Goal: Check status

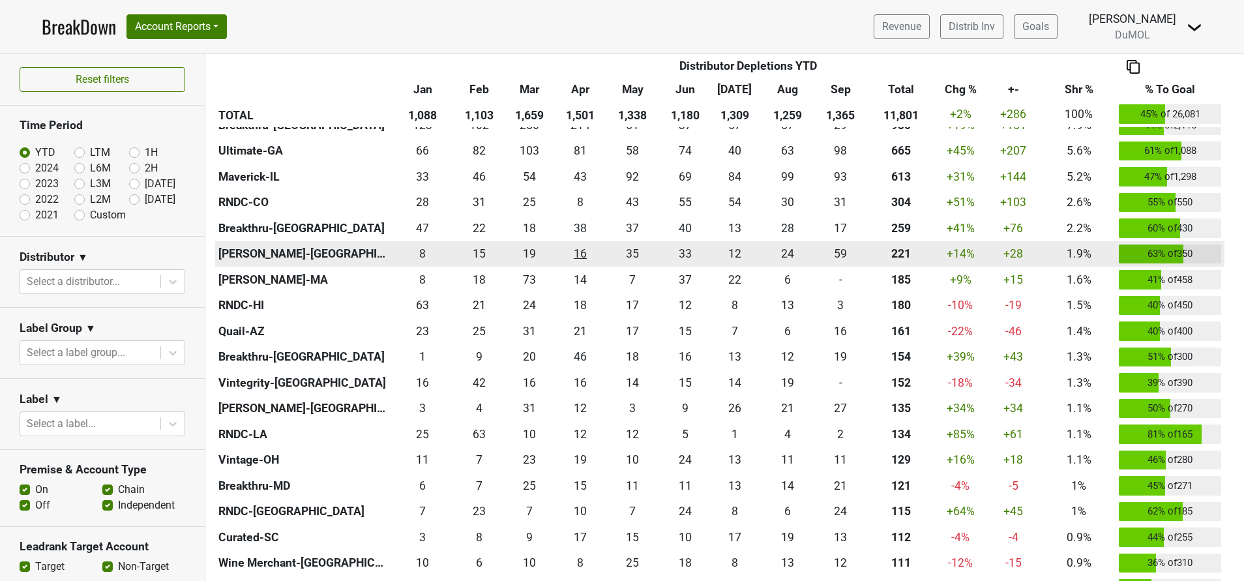
scroll to position [422, 0]
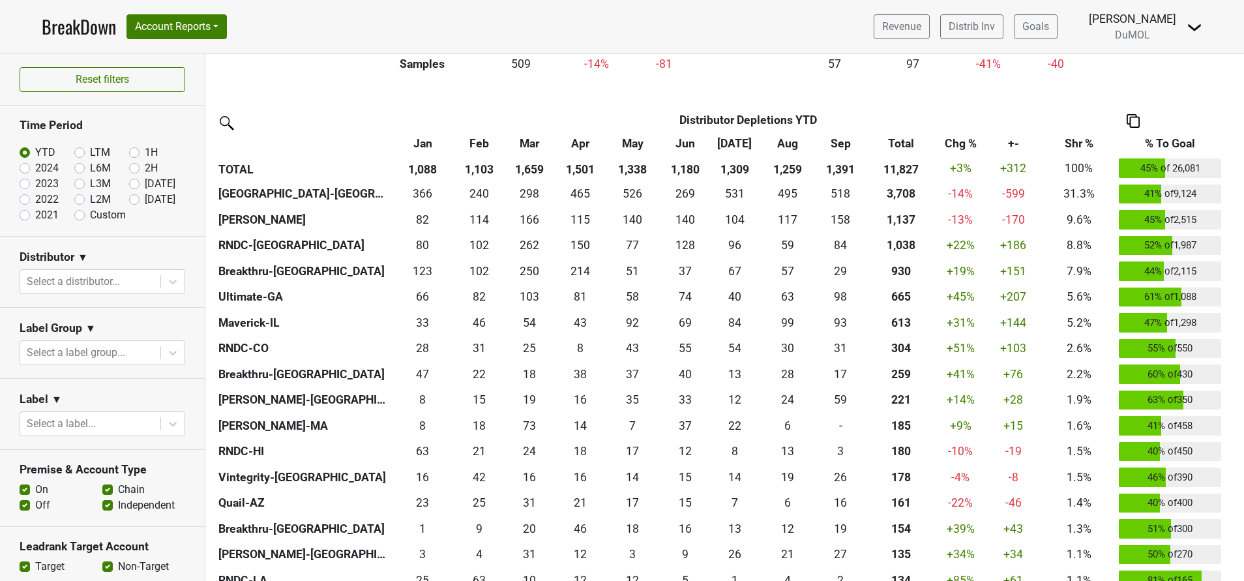
scroll to position [273, 0]
click at [956, 143] on th "Chg %" at bounding box center [960, 143] width 49 height 23
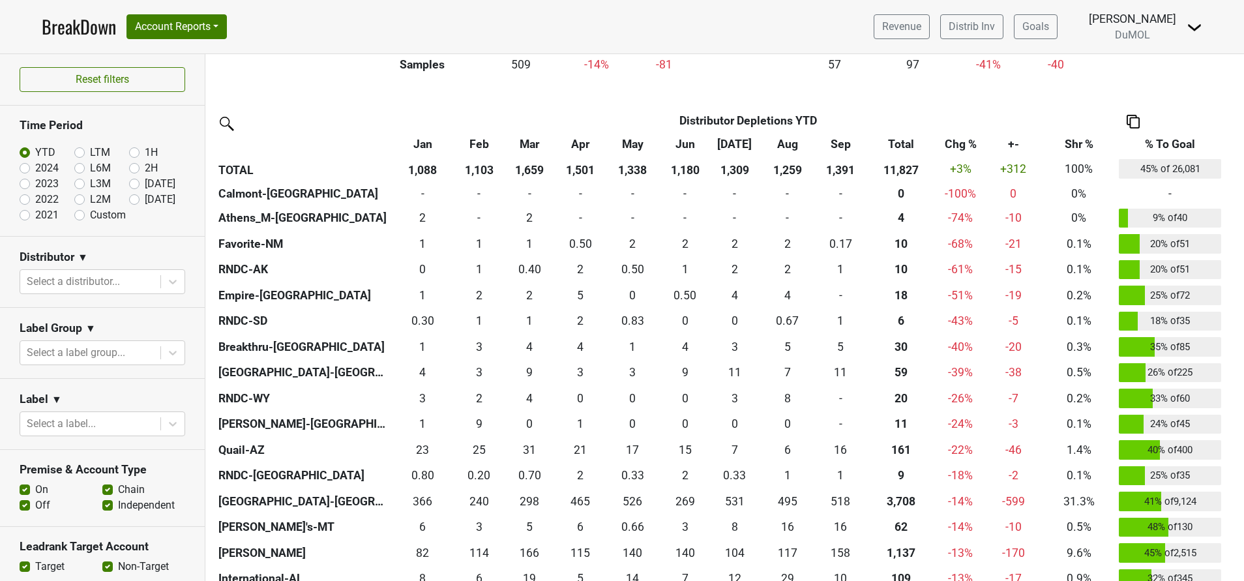
click at [956, 143] on th "Chg %" at bounding box center [960, 143] width 49 height 23
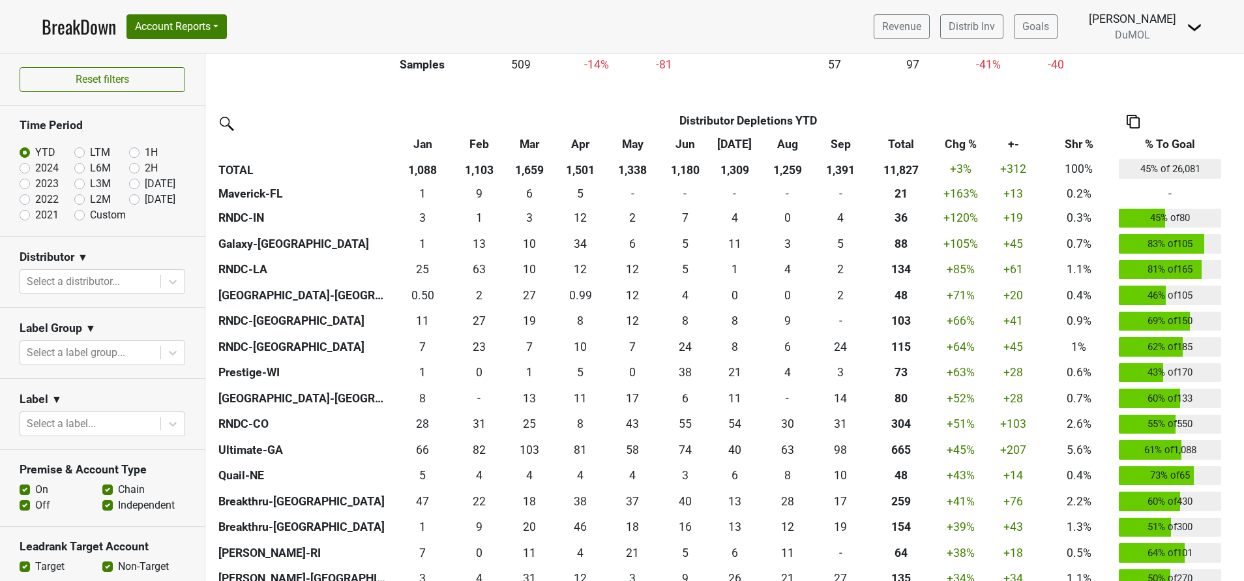
click at [900, 143] on th "Total" at bounding box center [901, 143] width 70 height 23
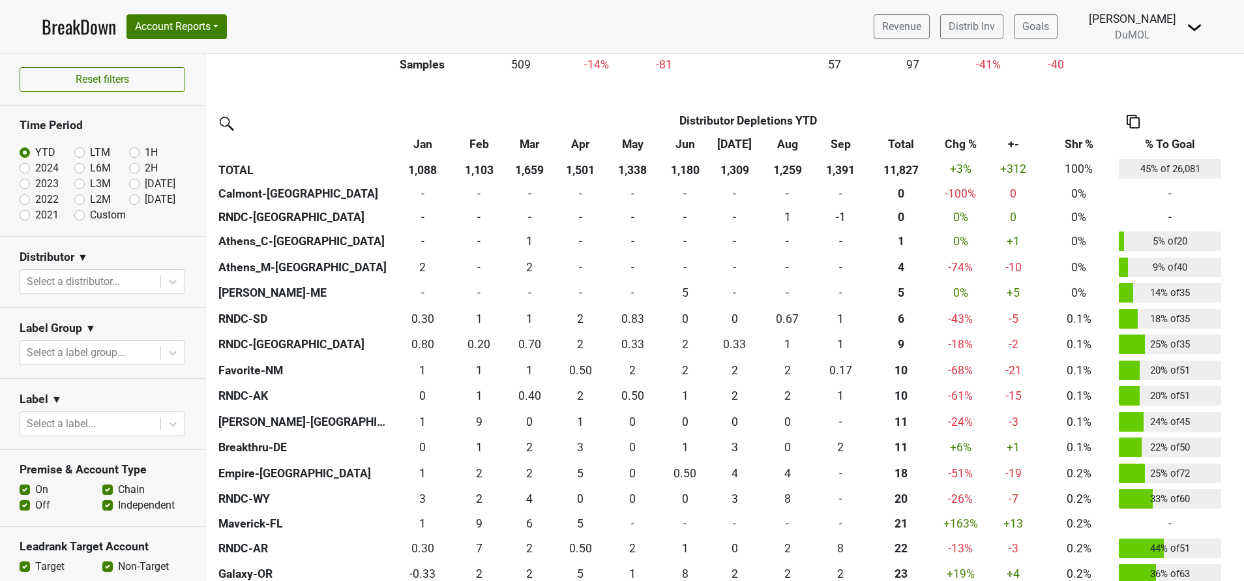
click at [900, 143] on th "Total" at bounding box center [901, 143] width 70 height 23
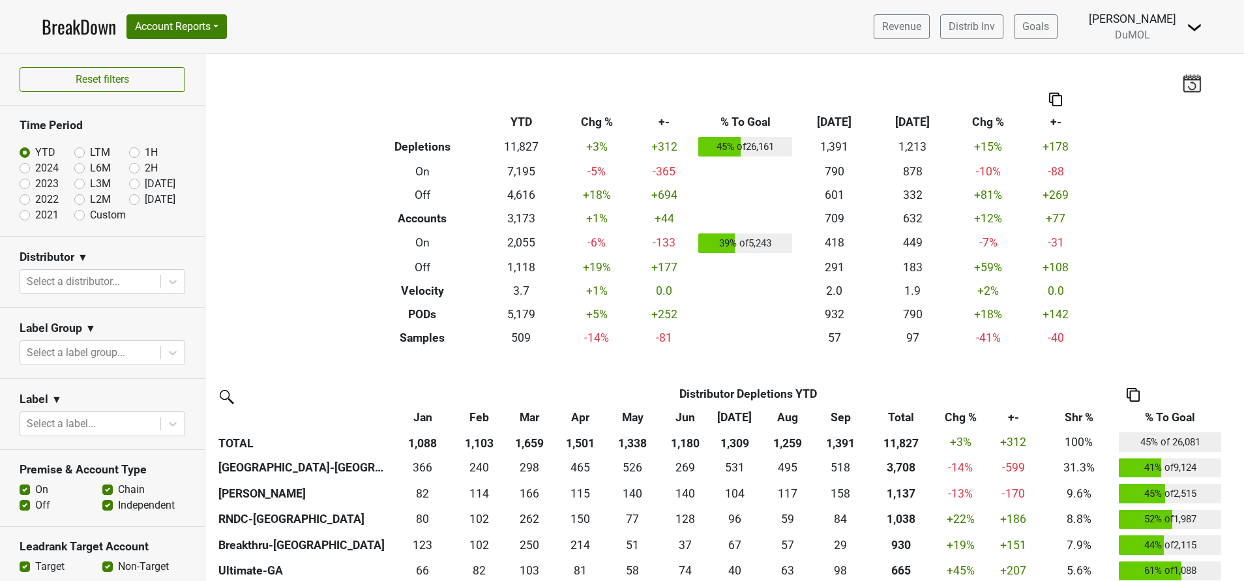
scroll to position [237, 0]
